Goal: Check status: Check status

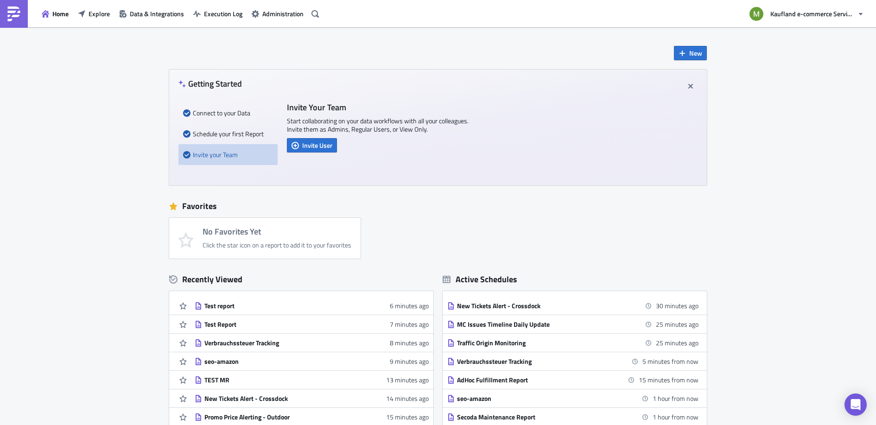
scroll to position [97, 0]
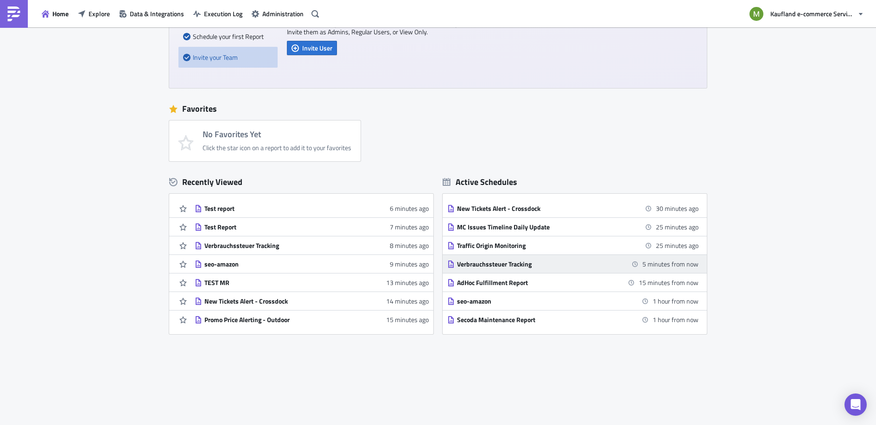
click at [499, 267] on div "Verbrauchssteuer Tracking" at bounding box center [538, 264] width 162 height 8
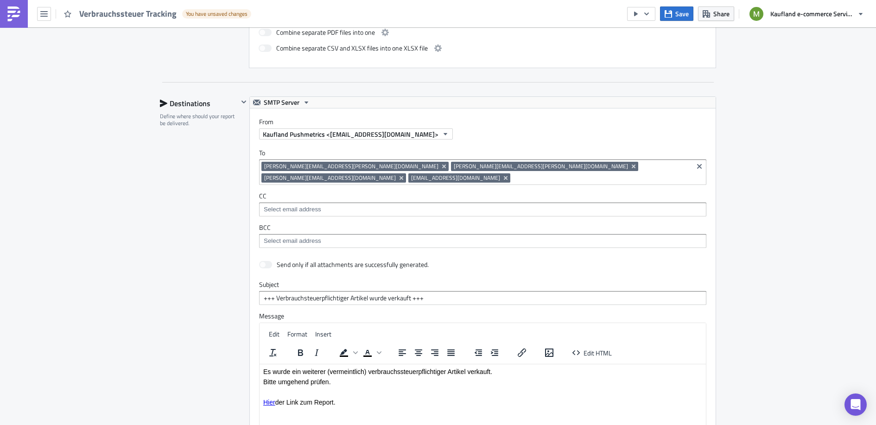
scroll to position [744, 0]
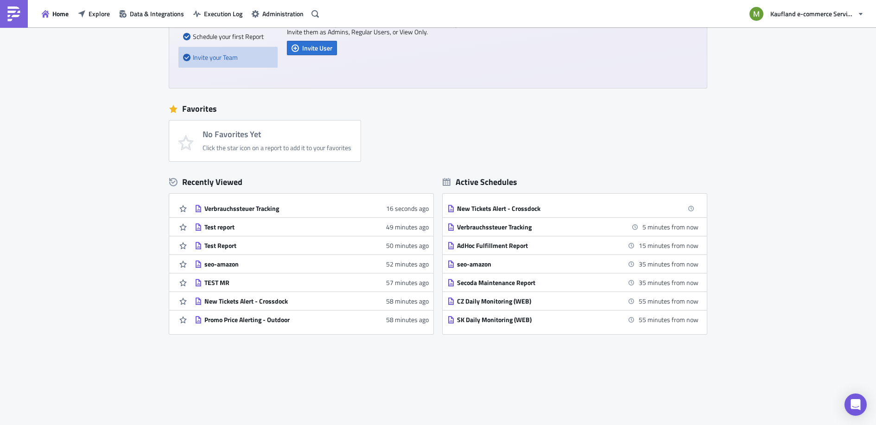
scroll to position [90, 0]
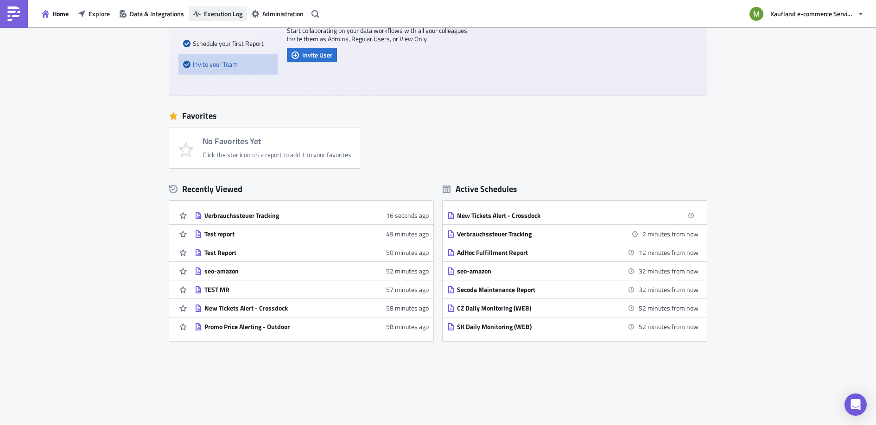
click at [206, 9] on span "Execution Log" at bounding box center [223, 14] width 38 height 10
click at [197, 14] on icon "button" at bounding box center [196, 14] width 7 height 6
click at [258, 216] on div "Verbrauchssteuer Tracking" at bounding box center [285, 215] width 162 height 8
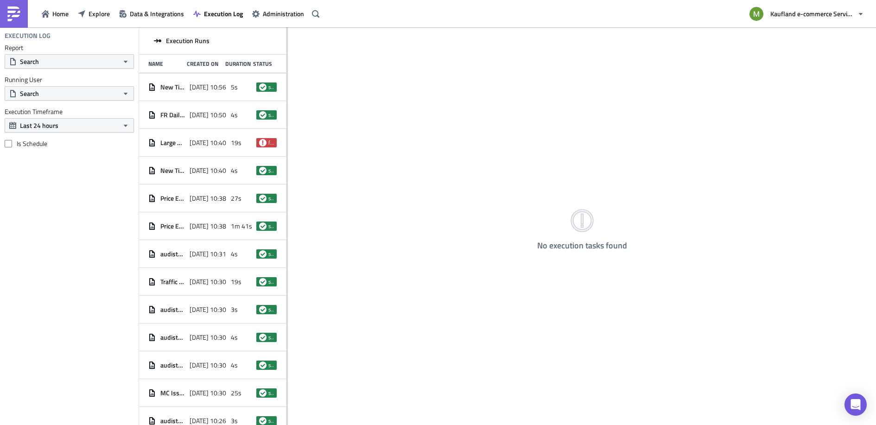
click at [45, 278] on div "Execution Log Report Search Running User Search Execution Timeframe Last 24 hou…" at bounding box center [69, 226] width 139 height 398
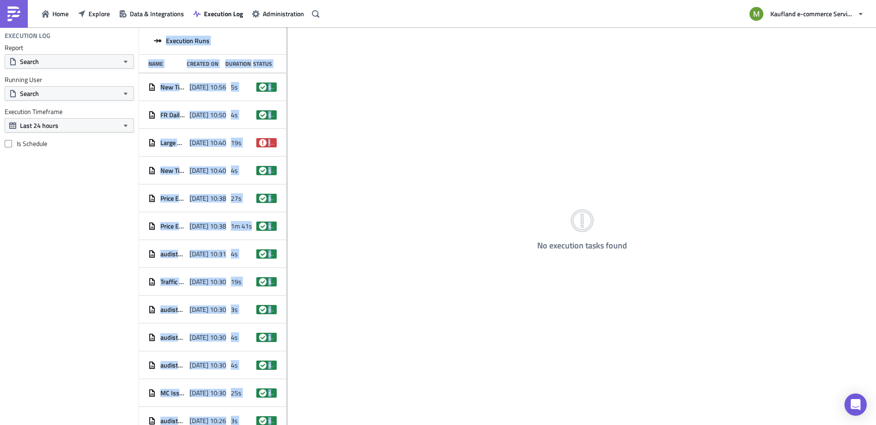
drag, startPoint x: 286, startPoint y: 32, endPoint x: 283, endPoint y: 47, distance: 15.5
click at [418, 52] on div "Execution Runs Name Created On Duration Status New Tickets Alert - Crossdock 20…" at bounding box center [507, 226] width 737 height 399
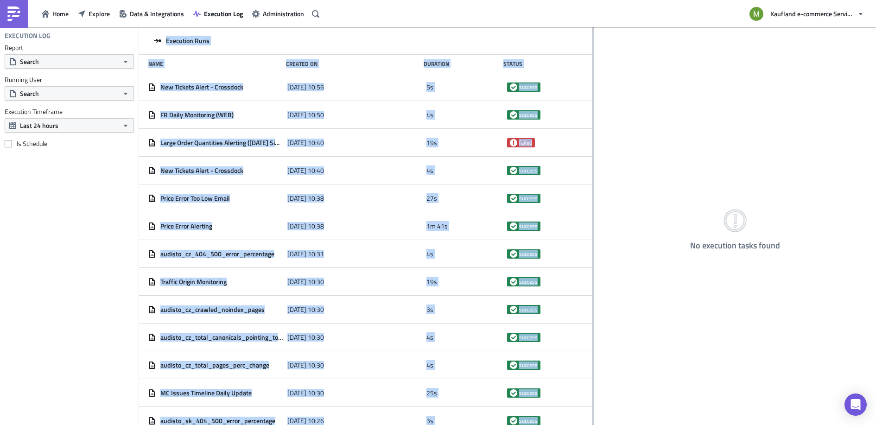
drag, startPoint x: 287, startPoint y: 39, endPoint x: 592, endPoint y: 59, distance: 305.6
click at [592, 59] on div at bounding box center [592, 226] width 1 height 399
click at [649, 61] on div "No execution tasks found" at bounding box center [735, 226] width 282 height 399
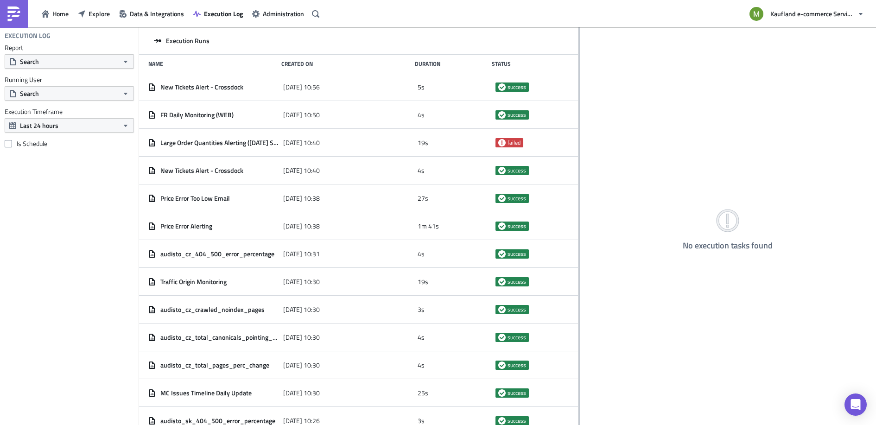
drag, startPoint x: 286, startPoint y: 49, endPoint x: 579, endPoint y: 80, distance: 293.6
click at [579, 80] on div at bounding box center [579, 226] width 1 height 399
click at [57, 93] on button "Search" at bounding box center [69, 93] width 129 height 14
click at [702, 78] on div "No execution tasks found" at bounding box center [728, 226] width 296 height 399
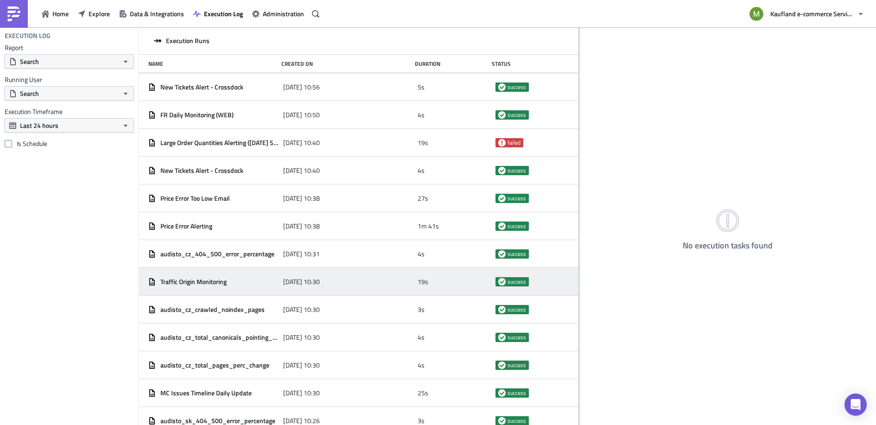
scroll to position [87, 0]
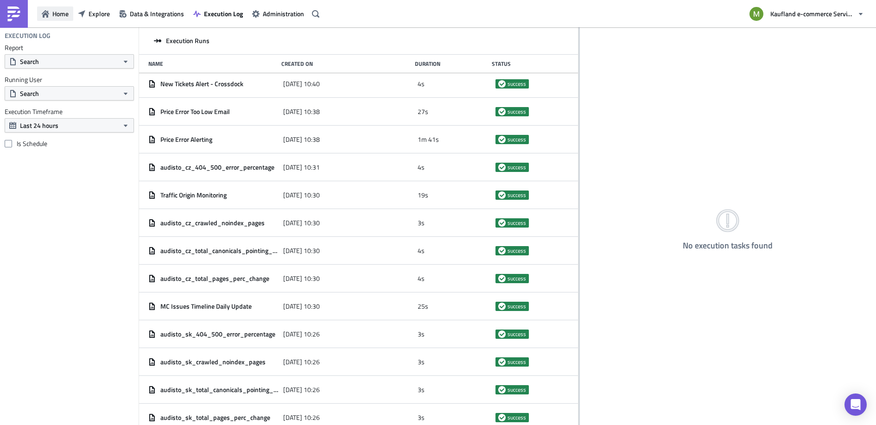
click at [62, 15] on span "Home" at bounding box center [60, 14] width 16 height 10
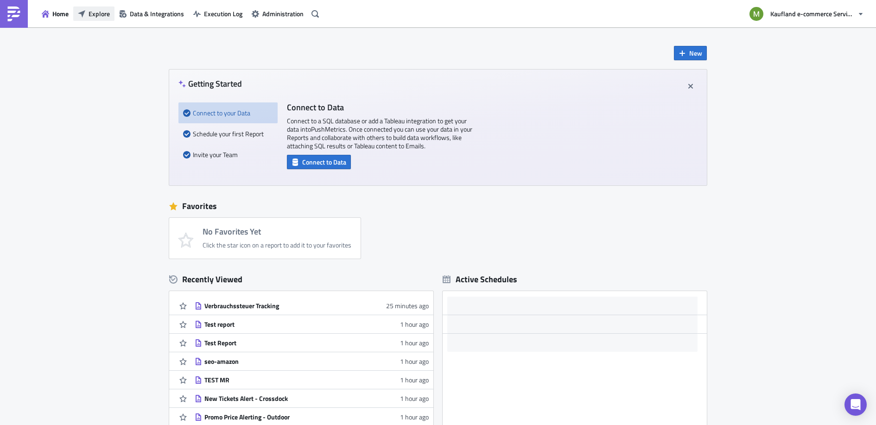
click at [91, 12] on span "Explore" at bounding box center [99, 14] width 21 height 10
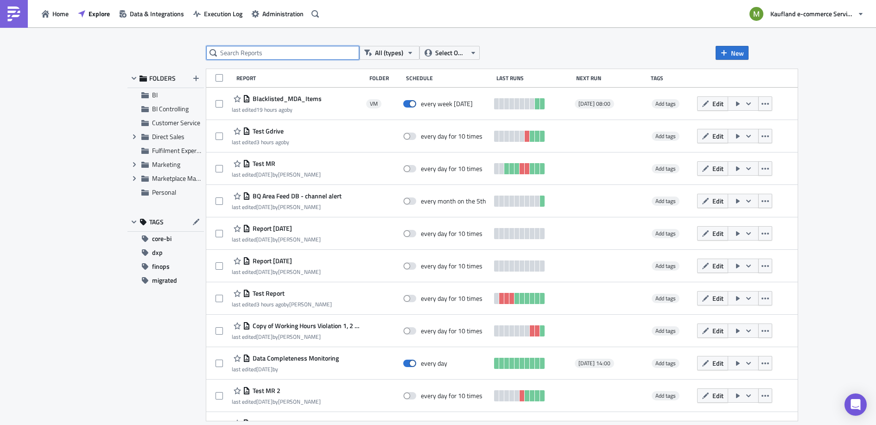
click at [256, 51] on input "text" at bounding box center [282, 53] width 153 height 14
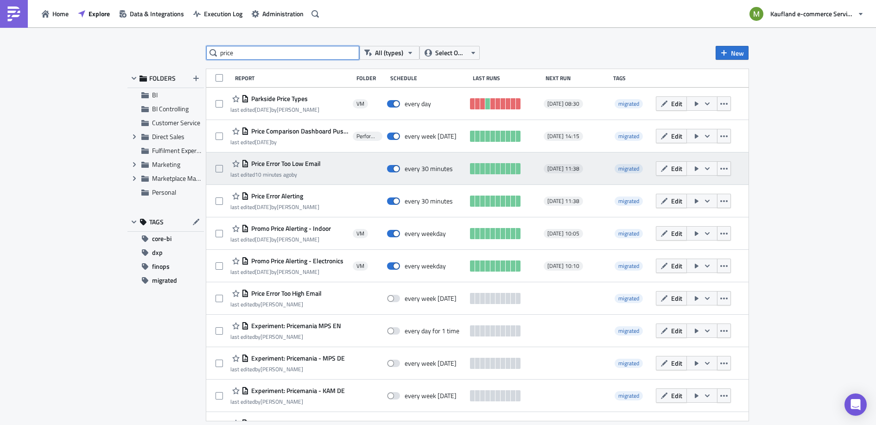
type input "price"
click at [353, 167] on div "Price Error Too Low Email last edited 10 minutes ago by every 30 minutes 2025-0…" at bounding box center [477, 169] width 542 height 32
click at [293, 162] on span "Price Error Too Low Email" at bounding box center [285, 163] width 72 height 8
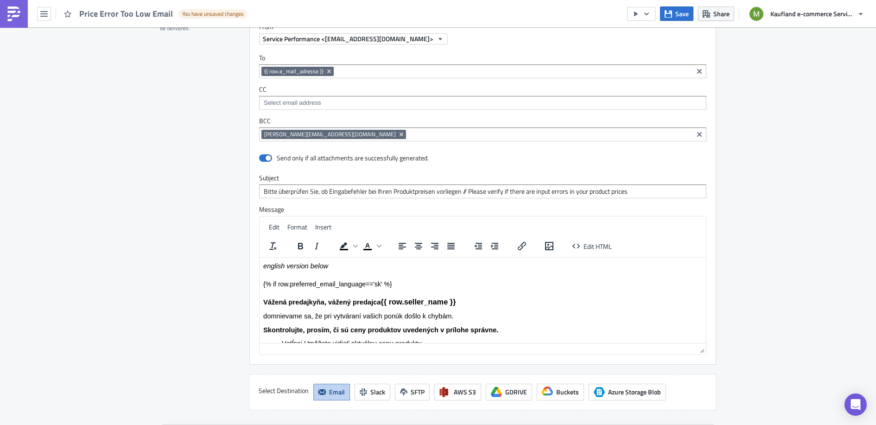
scroll to position [870, 0]
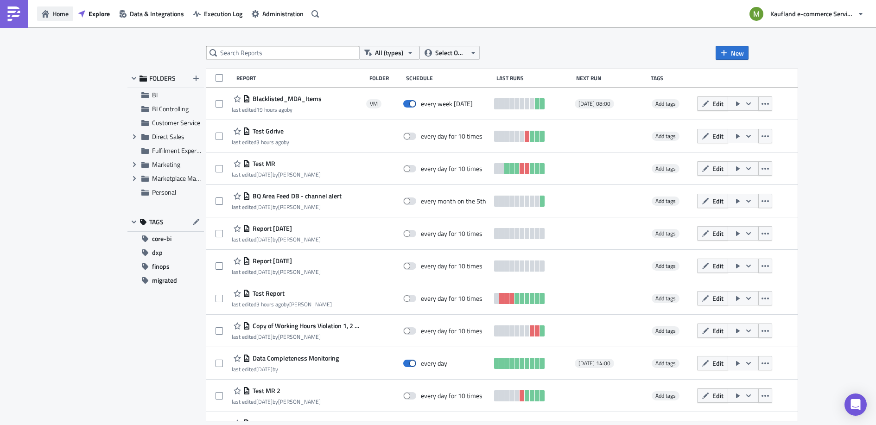
click at [64, 8] on button "Home" at bounding box center [55, 13] width 36 height 14
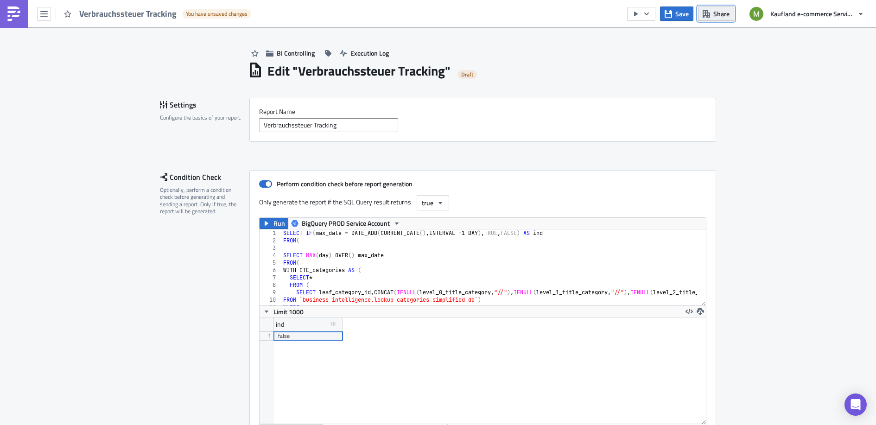
click at [715, 19] on button "Share" at bounding box center [716, 13] width 36 height 14
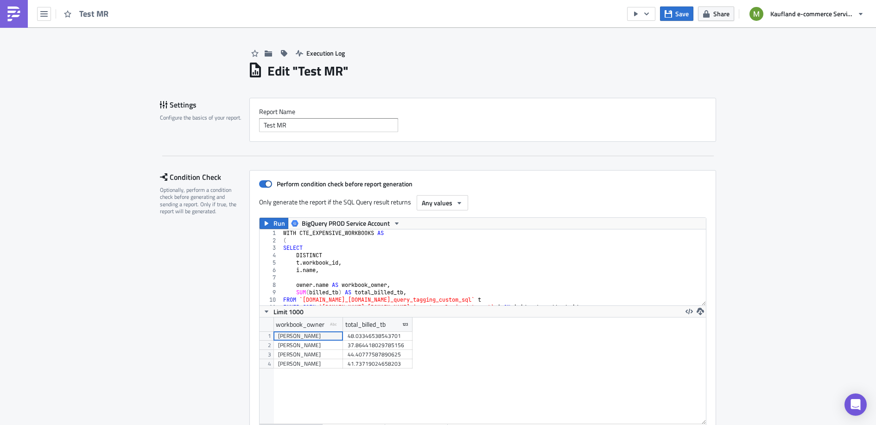
scroll to position [106, 447]
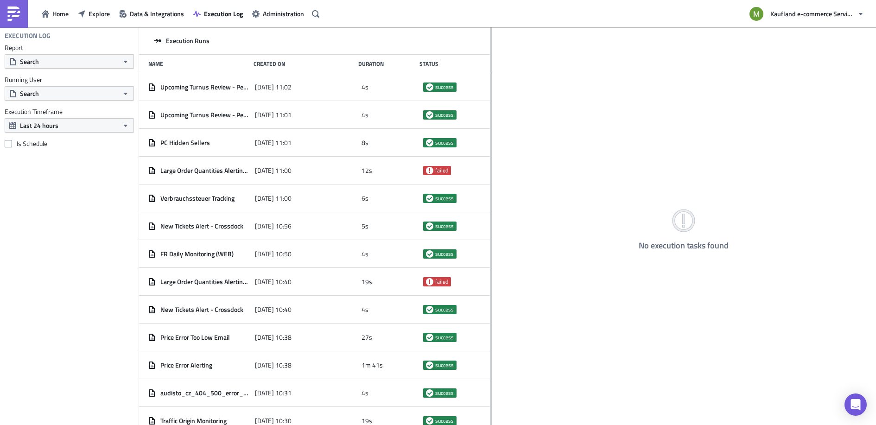
drag, startPoint x: 286, startPoint y: 41, endPoint x: 490, endPoint y: 57, distance: 204.5
click at [490, 57] on div at bounding box center [490, 226] width 1 height 399
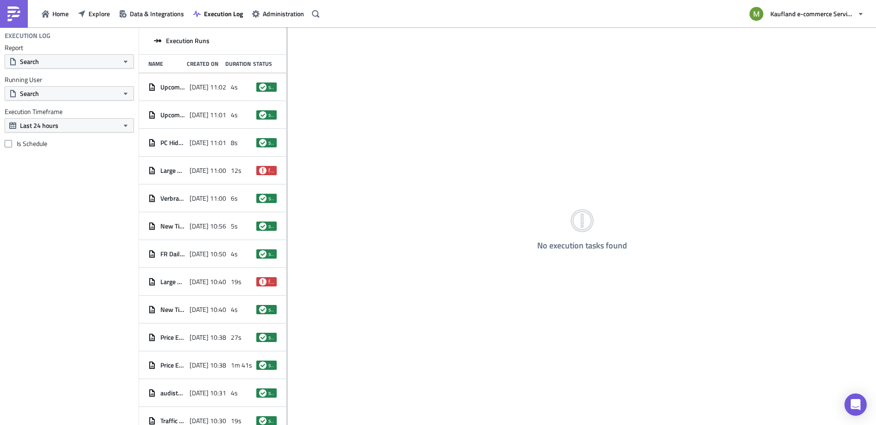
click at [288, 36] on div "No execution tasks found" at bounding box center [582, 226] width 588 height 399
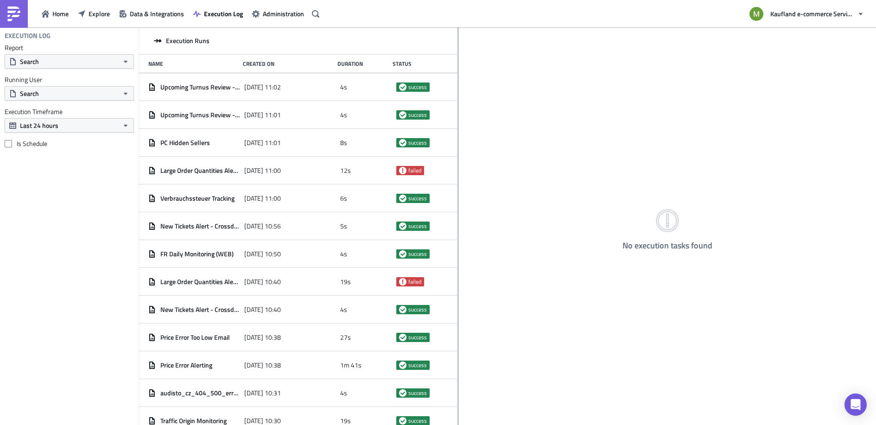
drag, startPoint x: 287, startPoint y: 36, endPoint x: 458, endPoint y: 40, distance: 170.6
click at [458, 40] on div at bounding box center [458, 226] width 1 height 399
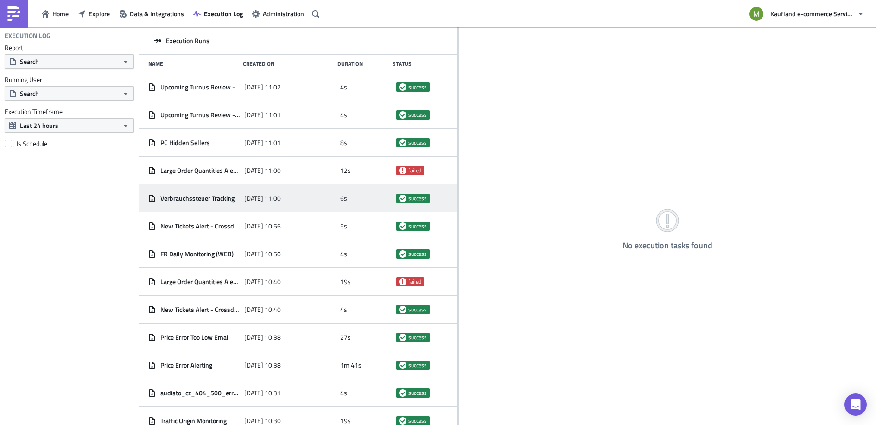
click at [217, 201] on span "Verbrauchssteuer Tracking" at bounding box center [197, 198] width 74 height 8
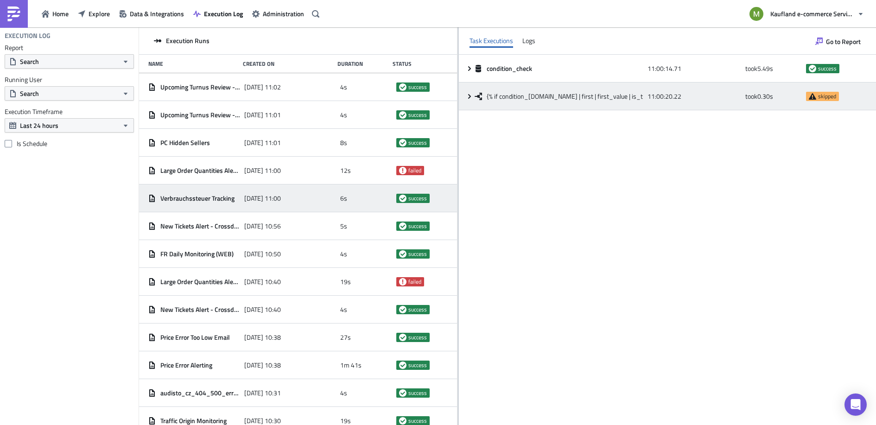
click at [471, 99] on icon at bounding box center [469, 96] width 7 height 7
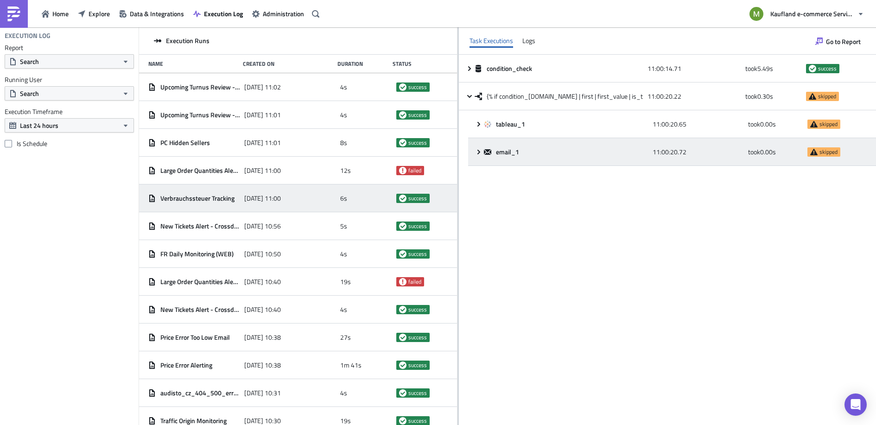
click at [481, 151] on icon at bounding box center [478, 151] width 7 height 7
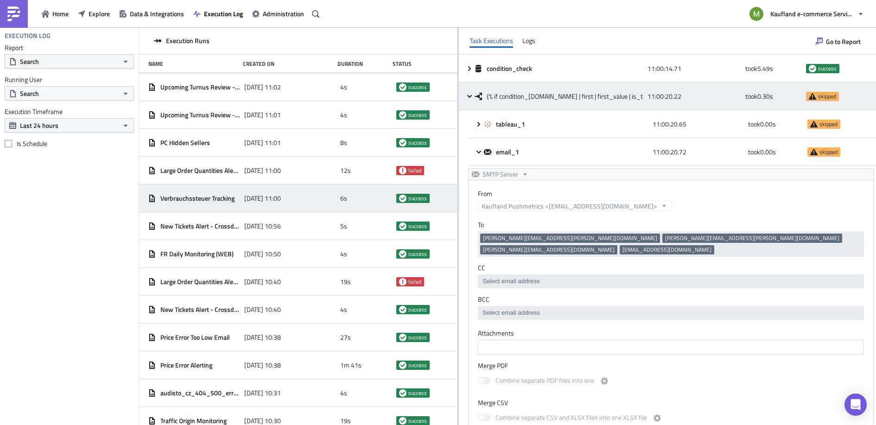
click at [479, 95] on icon at bounding box center [478, 96] width 7 height 7
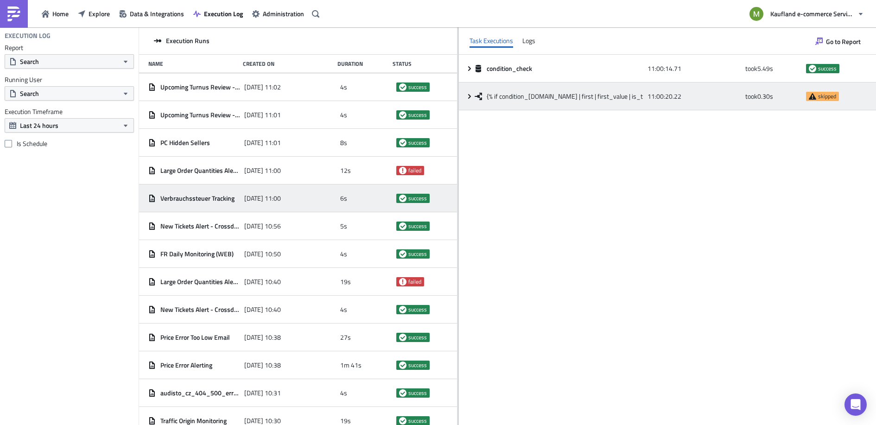
click at [476, 95] on icon at bounding box center [478, 96] width 7 height 7
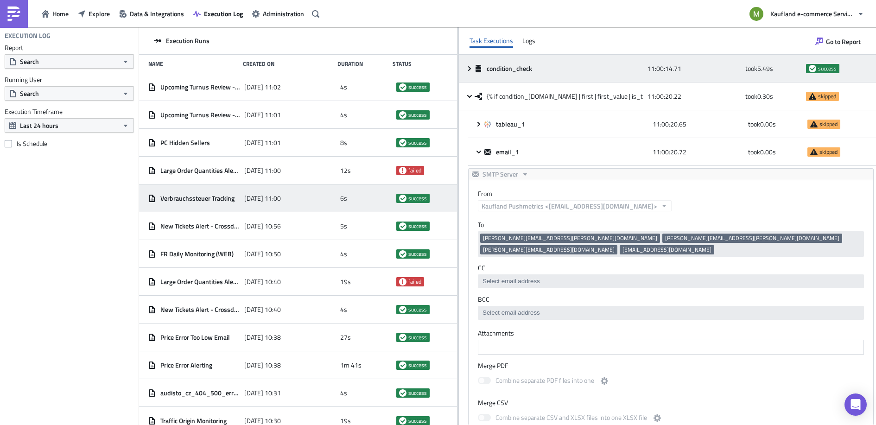
click at [466, 67] on icon at bounding box center [469, 68] width 7 height 7
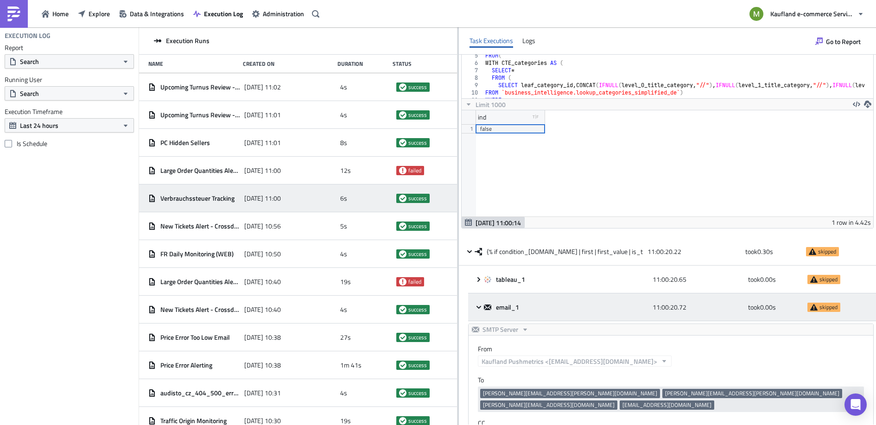
scroll to position [89, 0]
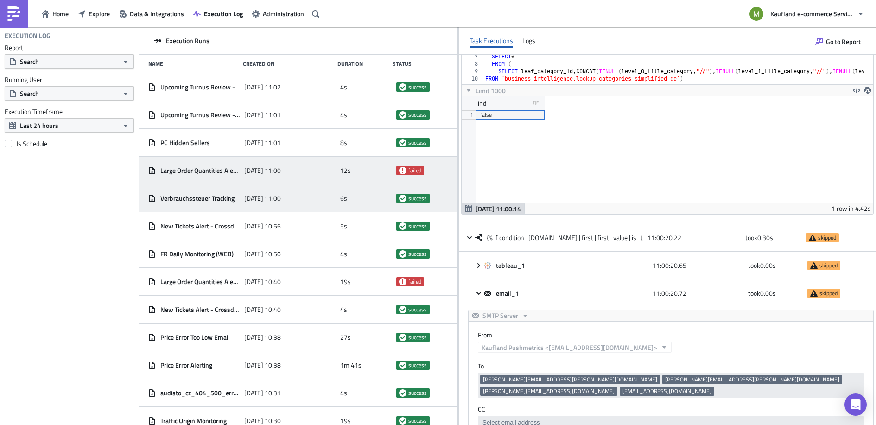
click at [197, 166] on span "Large Order Quantities Alerting ([DATE] Simple Report)" at bounding box center [199, 170] width 79 height 8
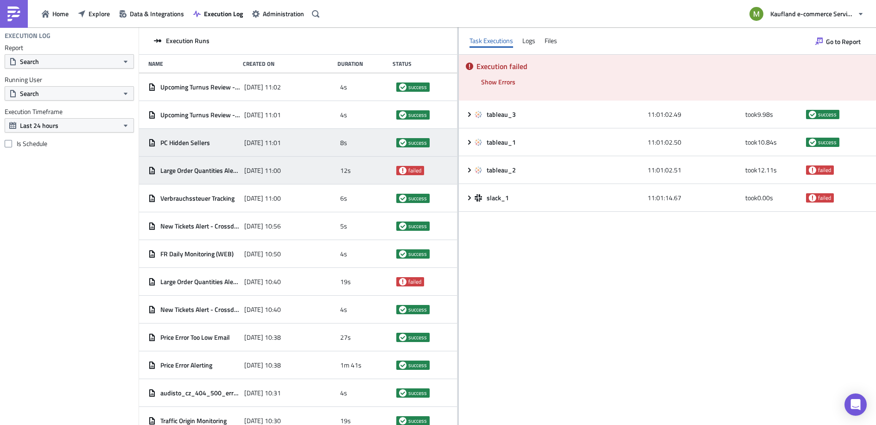
click at [198, 147] on div "PC Hidden Sellers" at bounding box center [193, 142] width 91 height 17
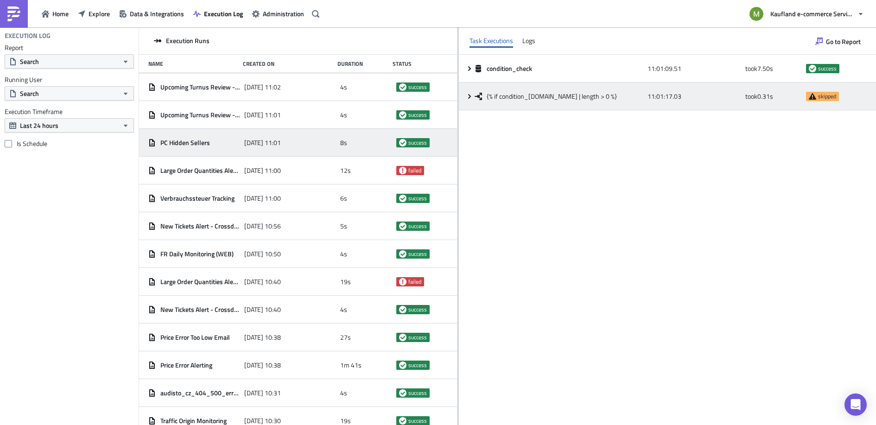
click at [471, 100] on icon at bounding box center [469, 96] width 7 height 7
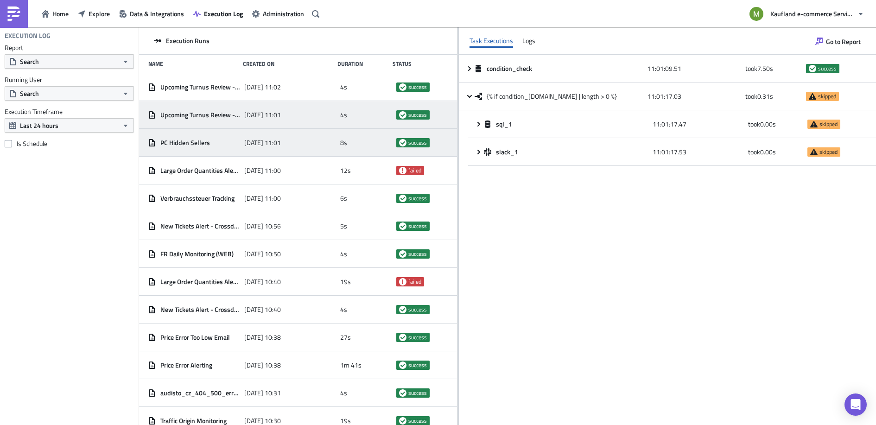
click at [281, 116] on span "[DATE] 11:01" at bounding box center [262, 115] width 37 height 8
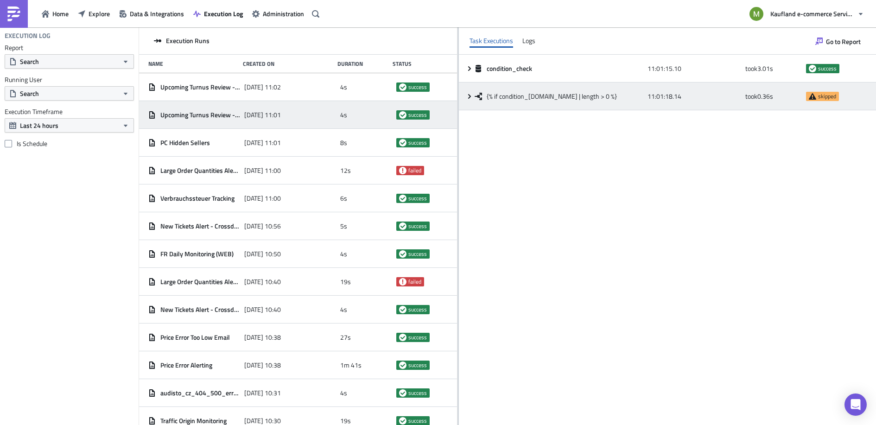
click at [472, 97] on icon at bounding box center [469, 96] width 7 height 7
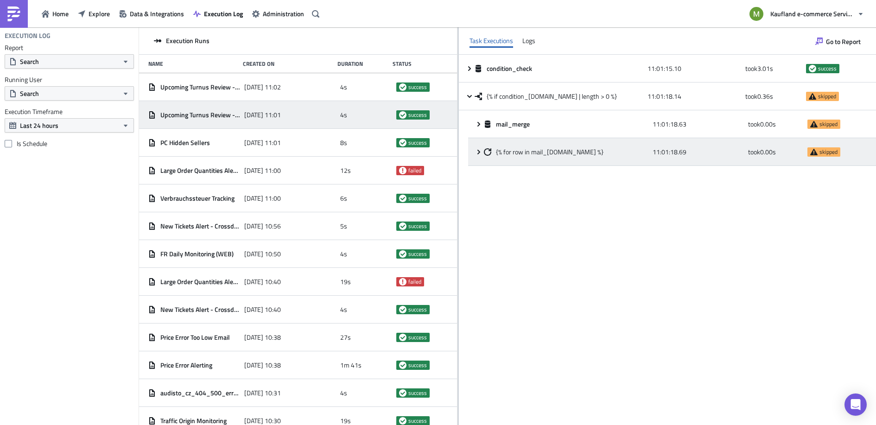
click at [477, 148] on icon at bounding box center [478, 151] width 7 height 7
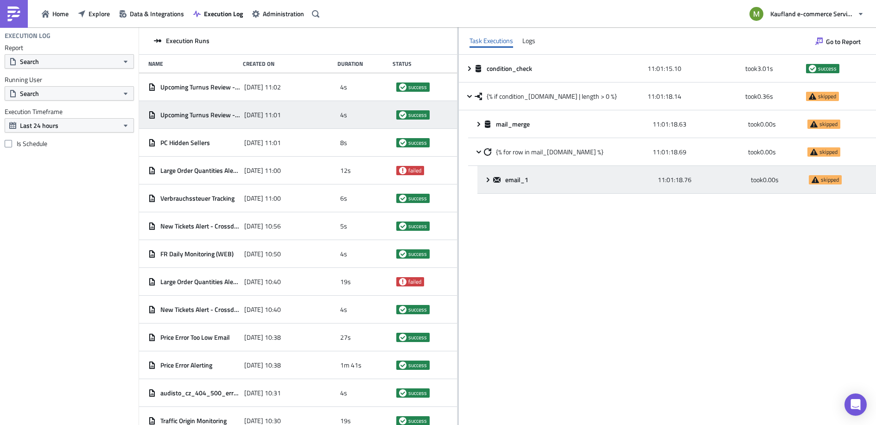
click at [483, 176] on div "email_1 11:01:18.76 took 0.00 s skipped" at bounding box center [676, 180] width 399 height 28
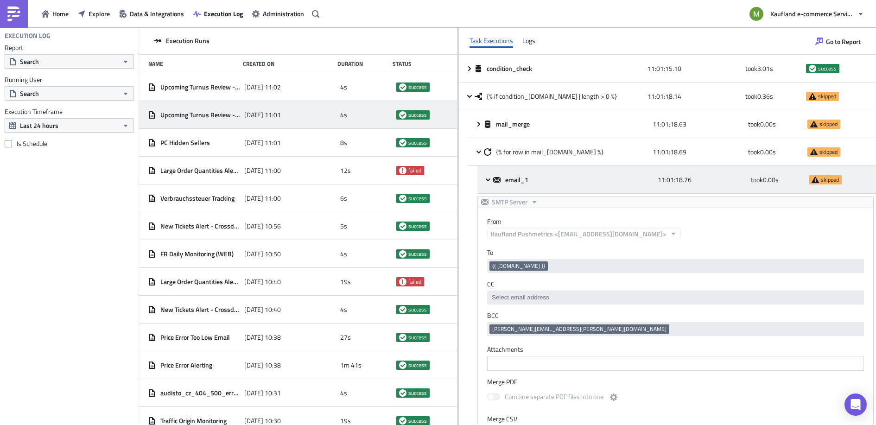
scroll to position [0, 0]
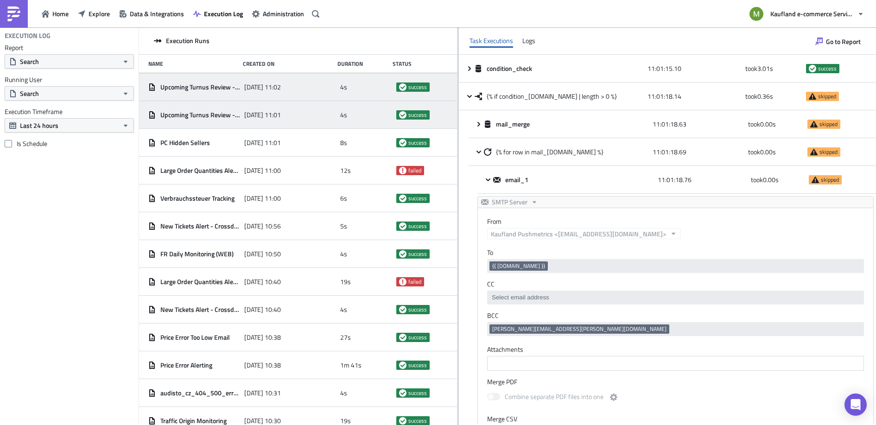
click at [265, 86] on span "[DATE] 11:02" at bounding box center [262, 87] width 37 height 8
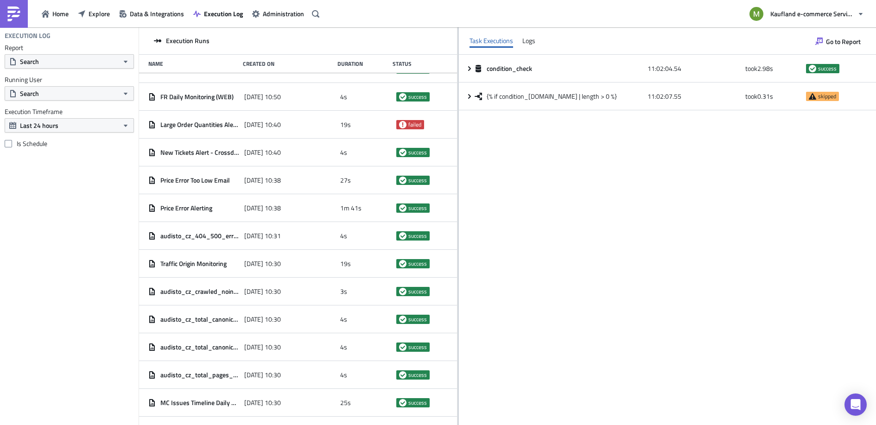
scroll to position [165, 0]
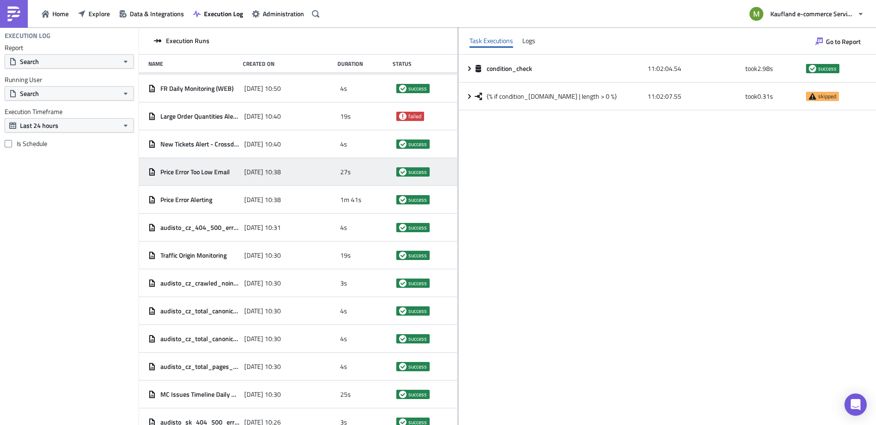
click at [216, 172] on span "Price Error Too Low Email" at bounding box center [195, 172] width 70 height 8
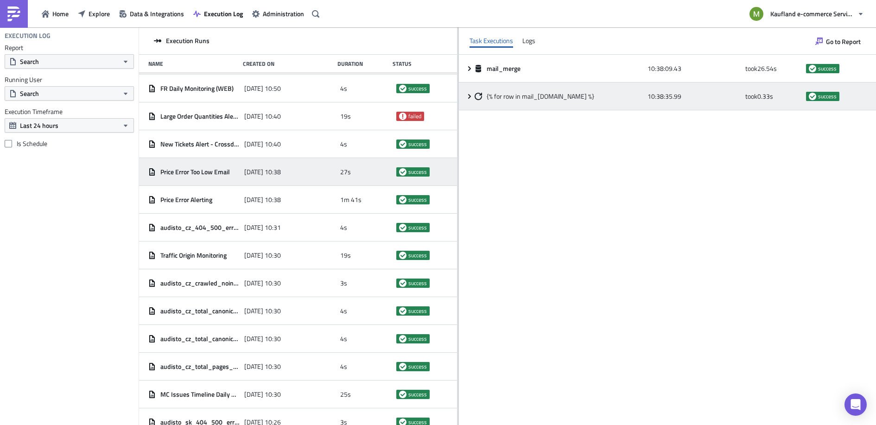
click at [471, 95] on icon at bounding box center [469, 96] width 7 height 7
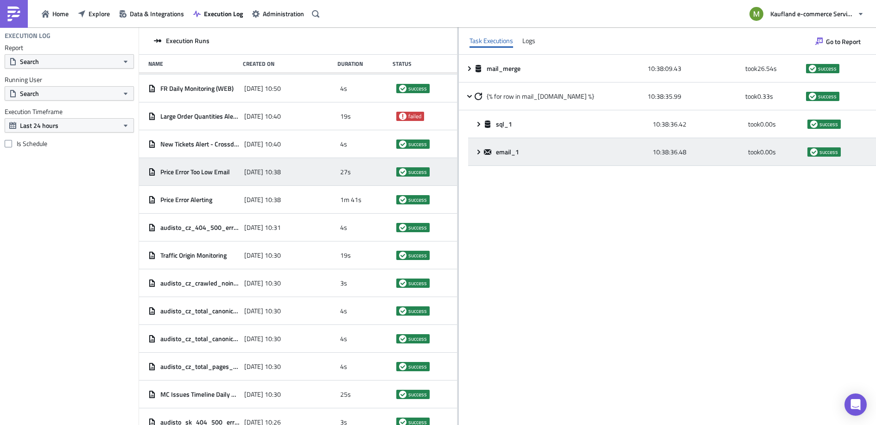
click at [482, 150] on icon at bounding box center [478, 151] width 7 height 7
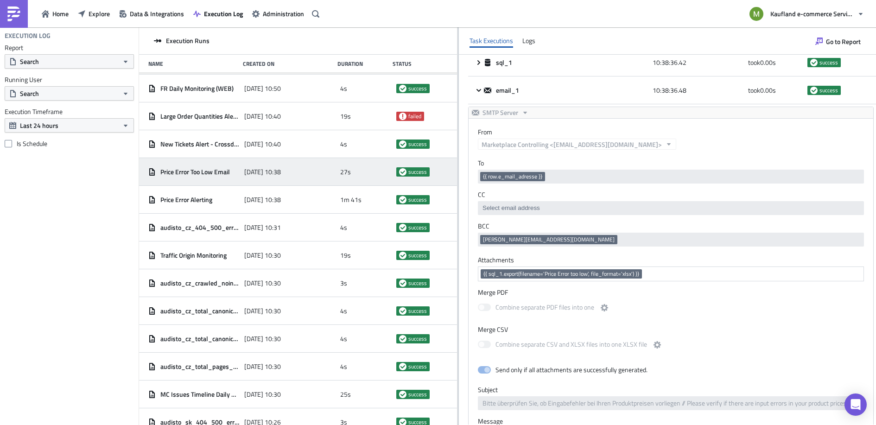
scroll to position [62, 0]
click at [183, 175] on span "Price Error Too Low Email" at bounding box center [195, 172] width 70 height 8
click at [37, 62] on span "Search" at bounding box center [29, 62] width 19 height 10
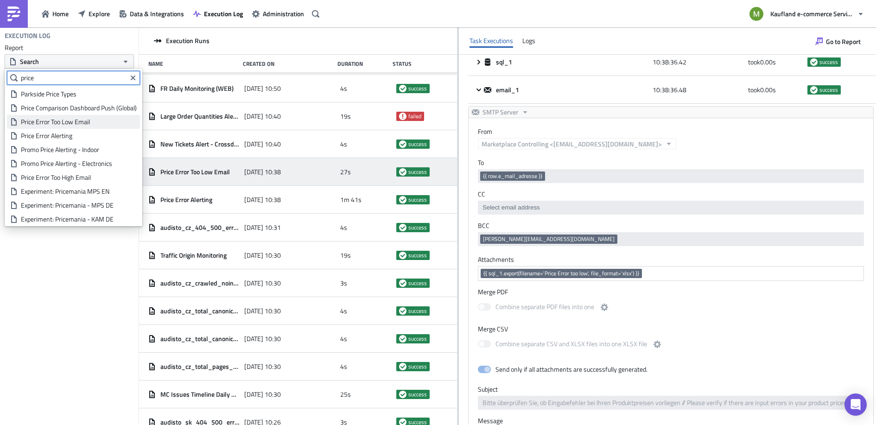
type input "price"
click at [81, 117] on div "Price Error Too Low Email" at bounding box center [79, 121] width 116 height 9
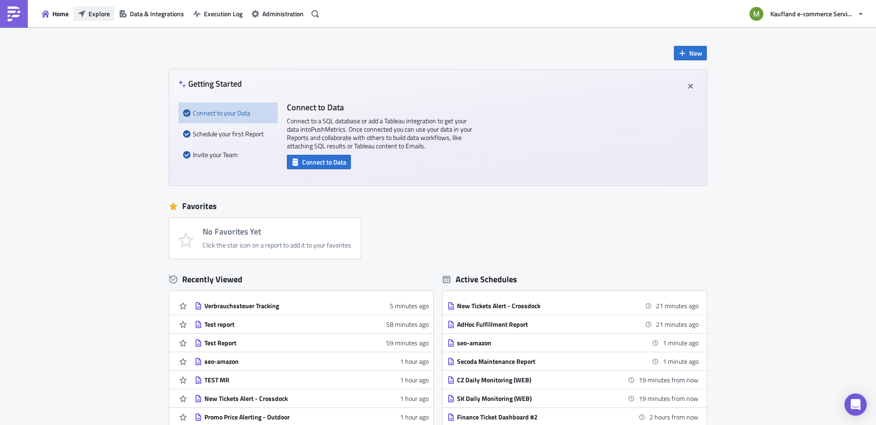
click at [97, 13] on span "Explore" at bounding box center [99, 14] width 21 height 10
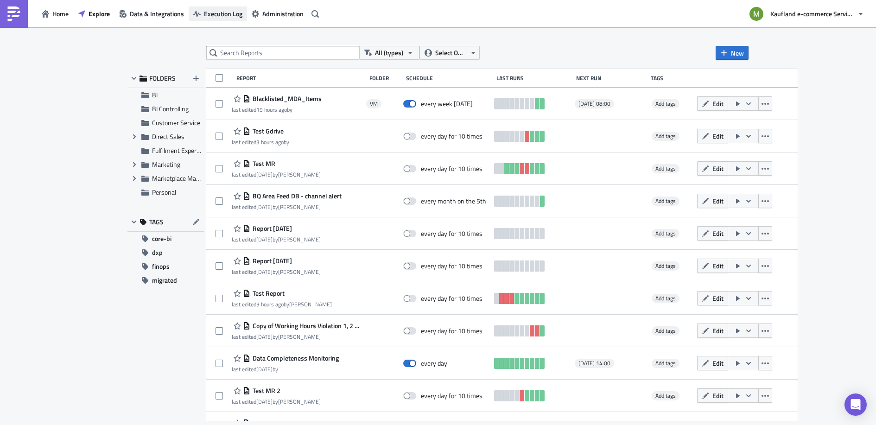
click at [220, 15] on span "Execution Log" at bounding box center [223, 14] width 38 height 10
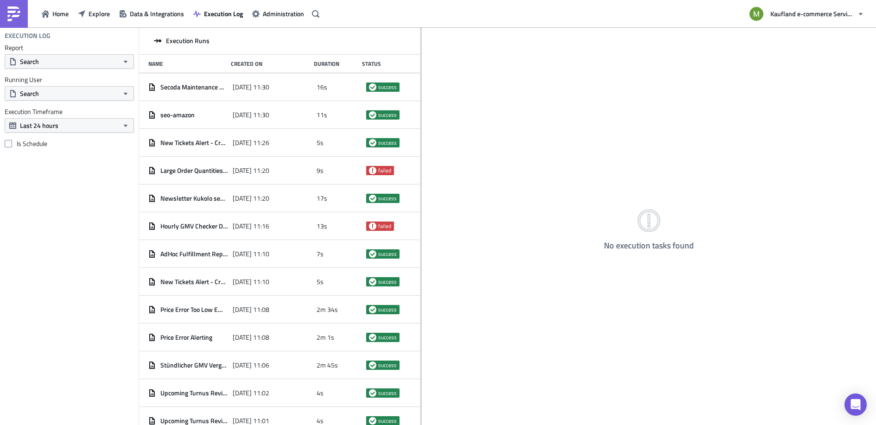
drag, startPoint x: 286, startPoint y: 100, endPoint x: 418, endPoint y: 114, distance: 132.0
click at [420, 112] on div at bounding box center [420, 226] width 1 height 399
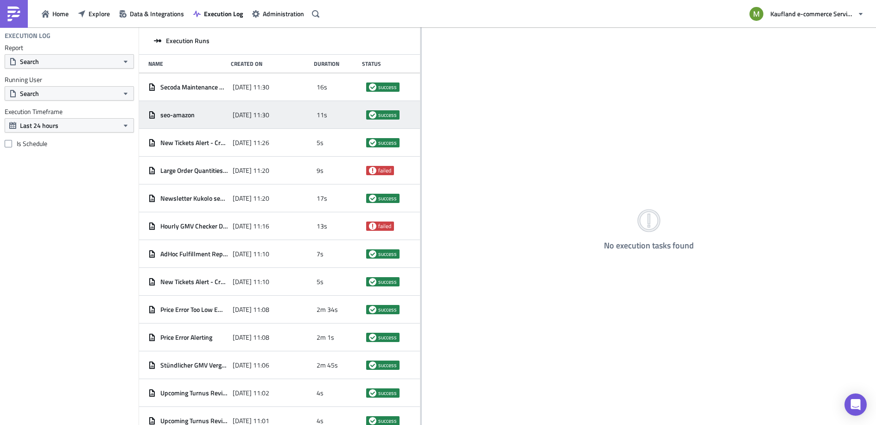
click at [407, 121] on div "seo-amazon 2025-09-24 11:30 11s success" at bounding box center [279, 115] width 281 height 28
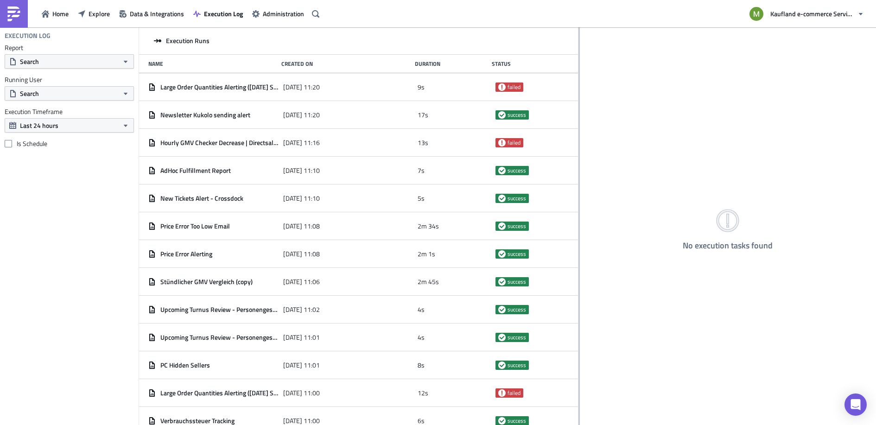
drag, startPoint x: 286, startPoint y: 72, endPoint x: 579, endPoint y: 74, distance: 292.0
click at [579, 74] on div at bounding box center [579, 226] width 1 height 399
click at [56, 9] on span "Home" at bounding box center [60, 14] width 16 height 10
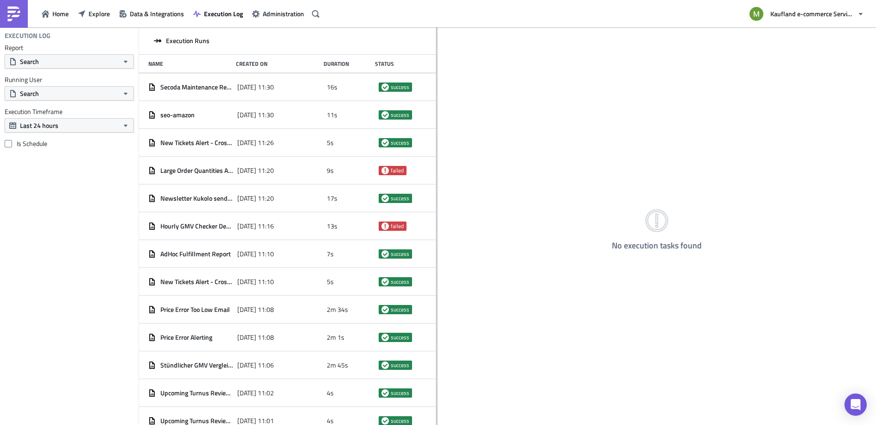
drag, startPoint x: 287, startPoint y: 39, endPoint x: 434, endPoint y: 76, distance: 151.4
click at [436, 76] on div at bounding box center [436, 226] width 1 height 399
